Goal: Task Accomplishment & Management: Manage account settings

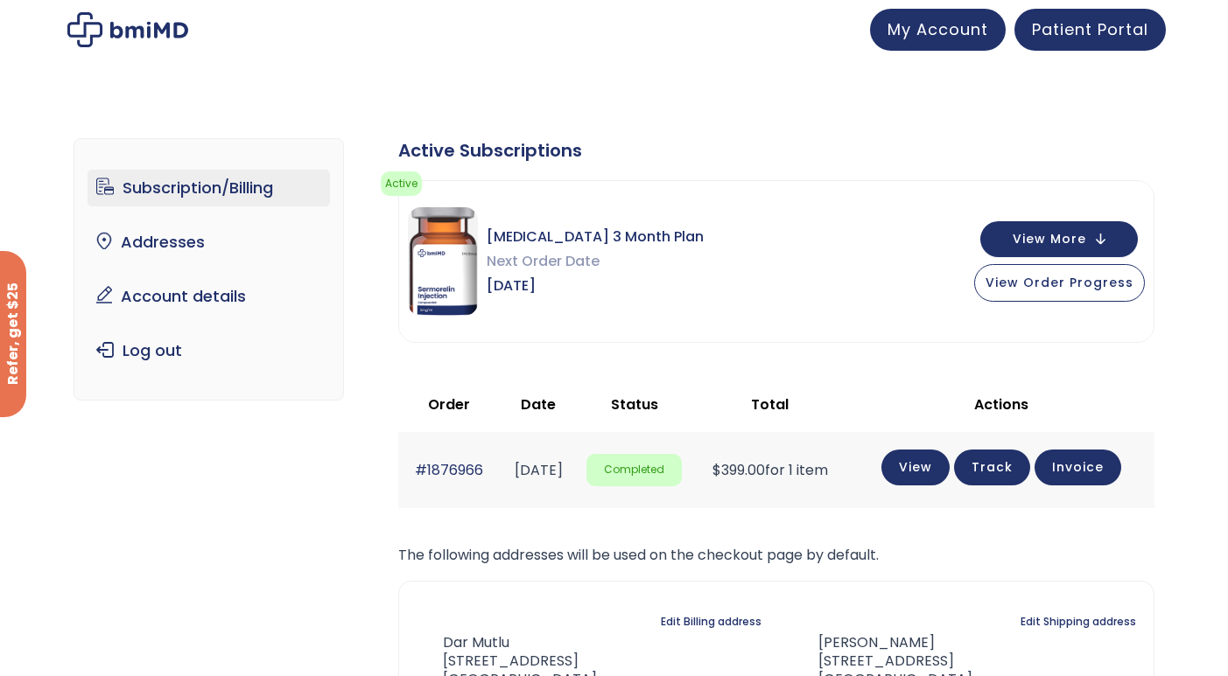
click at [135, 25] on img at bounding box center [127, 29] width 121 height 35
click at [118, 25] on img at bounding box center [127, 29] width 121 height 35
click at [163, 304] on link "Account details" at bounding box center [209, 296] width 242 height 37
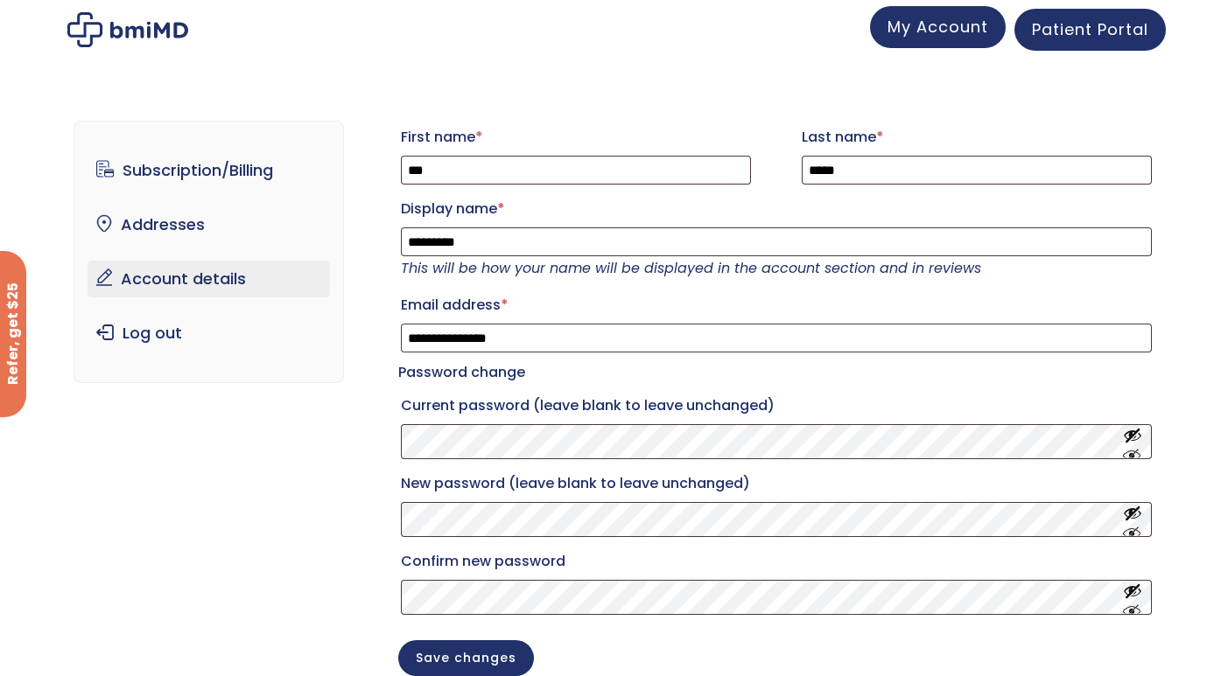
click at [957, 12] on link "My Account" at bounding box center [938, 27] width 136 height 42
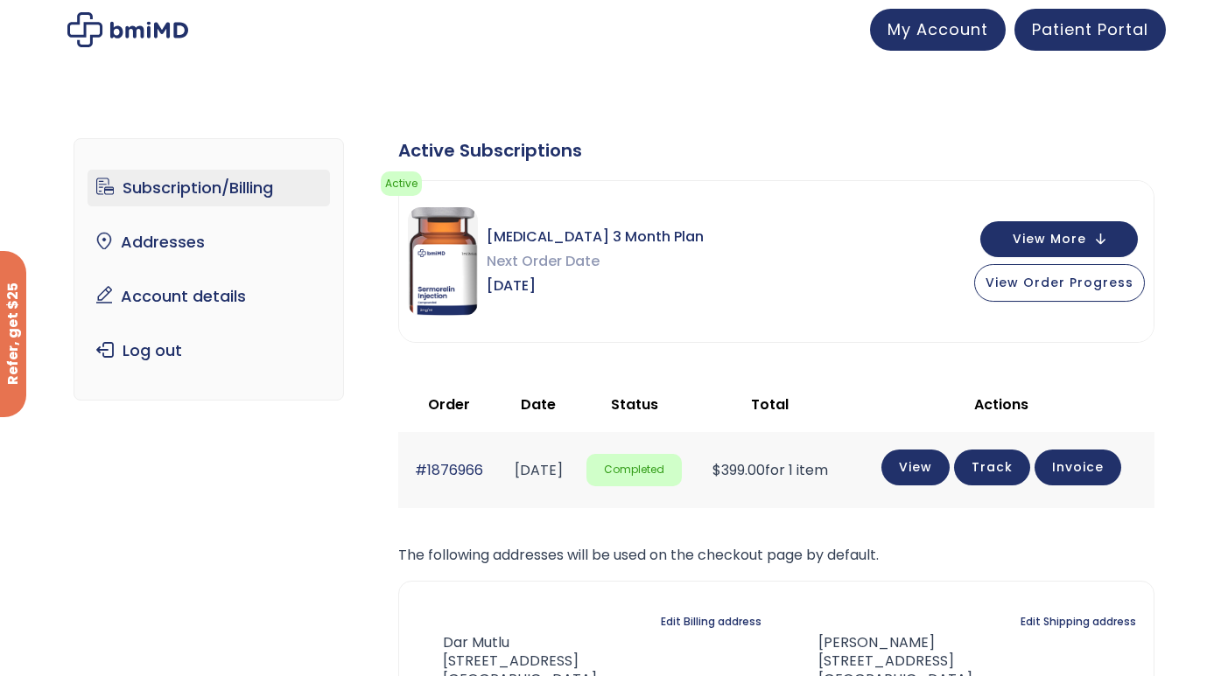
click at [96, 31] on img at bounding box center [127, 29] width 121 height 35
click at [148, 30] on img at bounding box center [127, 29] width 121 height 35
